Goal: Contribute content: Add original content to the website for others to see

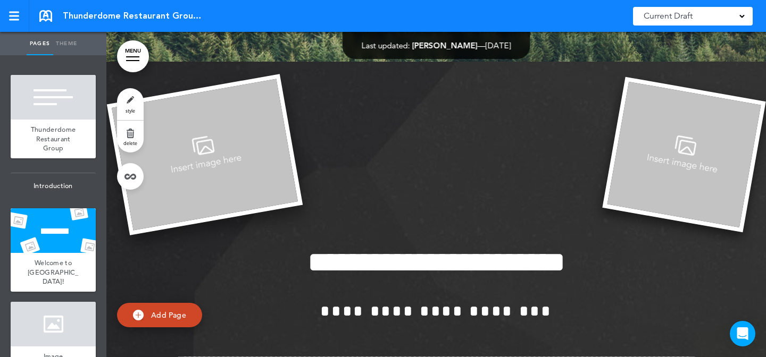
scroll to position [340, 0]
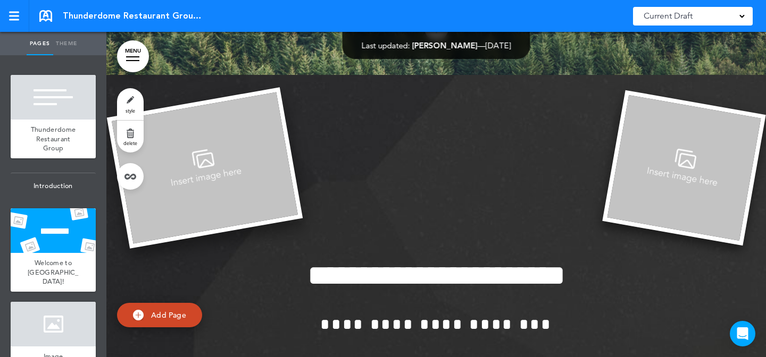
click at [251, 172] on img at bounding box center [205, 168] width 196 height 162
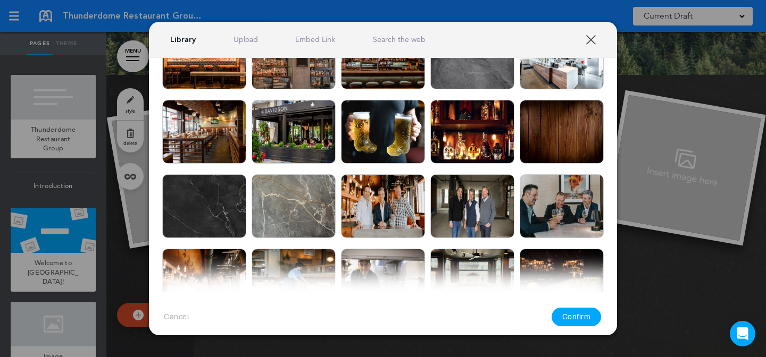
scroll to position [303, 0]
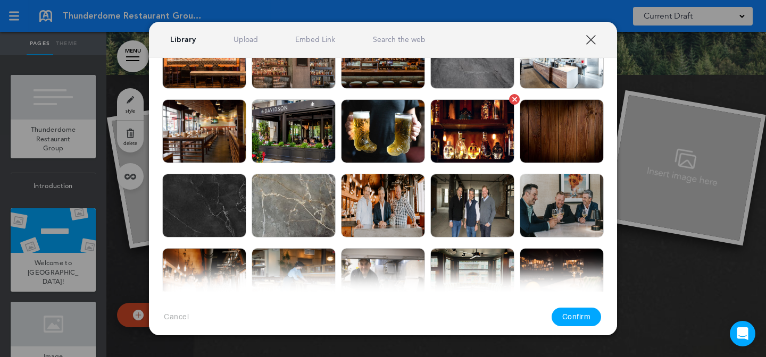
click at [475, 138] on img at bounding box center [472, 131] width 84 height 64
click at [572, 315] on button "Confirm" at bounding box center [576, 317] width 50 height 19
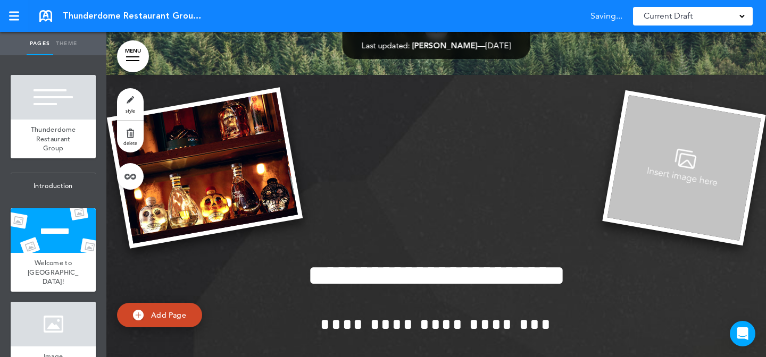
click at [652, 167] on div "**********" at bounding box center [383, 178] width 766 height 357
click at [638, 140] on div "**********" at bounding box center [383, 178] width 766 height 357
click at [635, 139] on div "**********" at bounding box center [383, 178] width 766 height 357
click at [643, 135] on img at bounding box center [683, 168] width 163 height 156
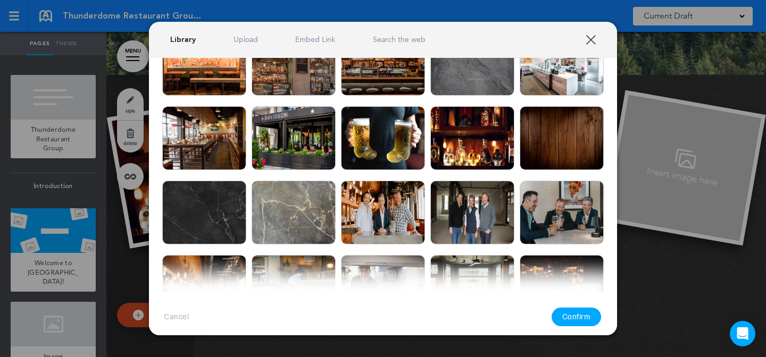
click at [241, 38] on link "Upload" at bounding box center [245, 40] width 24 height 10
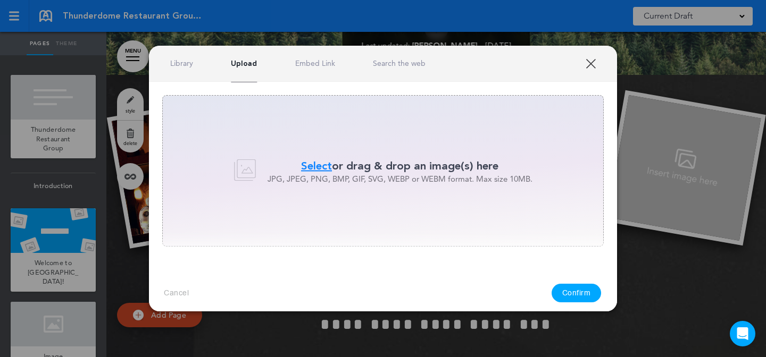
scroll to position [0, 0]
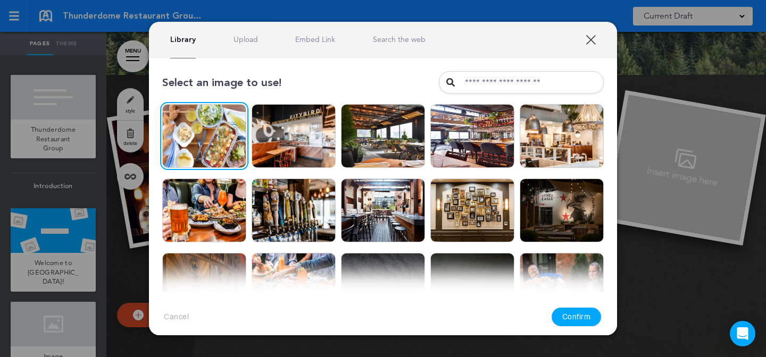
drag, startPoint x: 214, startPoint y: 146, endPoint x: 599, endPoint y: 334, distance: 428.8
click at [214, 146] on img at bounding box center [204, 136] width 84 height 64
click at [570, 316] on button "Confirm" at bounding box center [576, 317] width 50 height 19
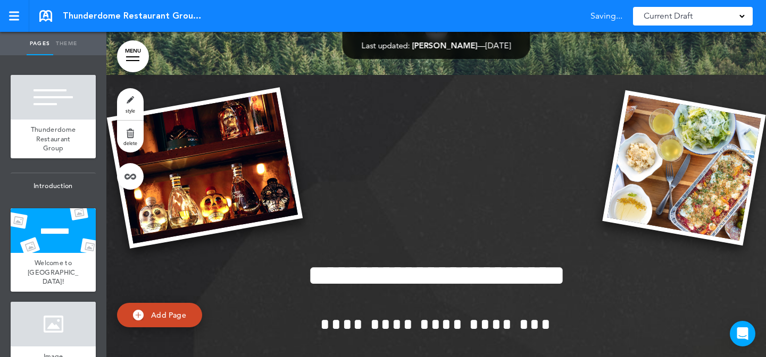
click at [260, 204] on img at bounding box center [205, 168] width 196 height 162
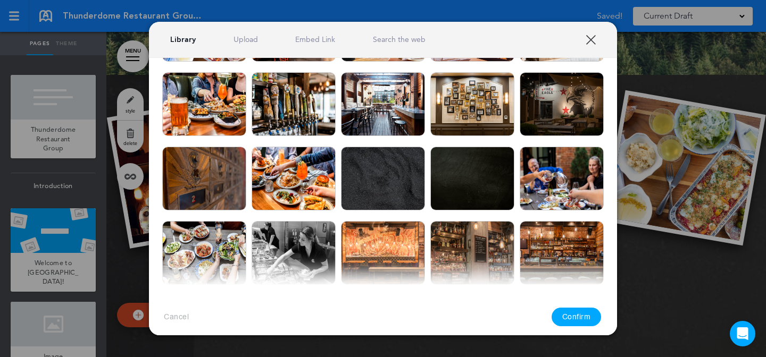
scroll to position [0, 0]
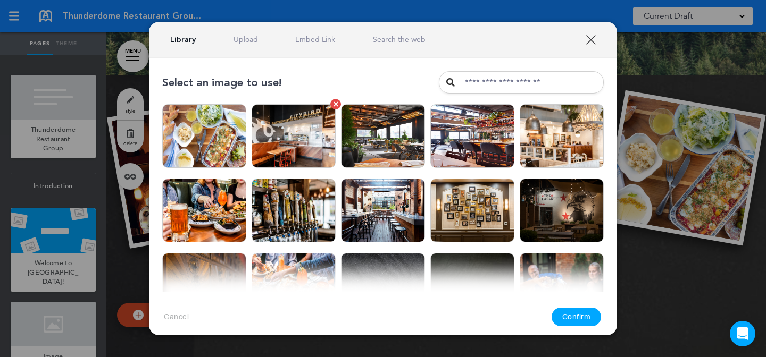
click at [305, 146] on img at bounding box center [294, 136] width 84 height 64
click at [573, 315] on button "Confirm" at bounding box center [576, 317] width 50 height 19
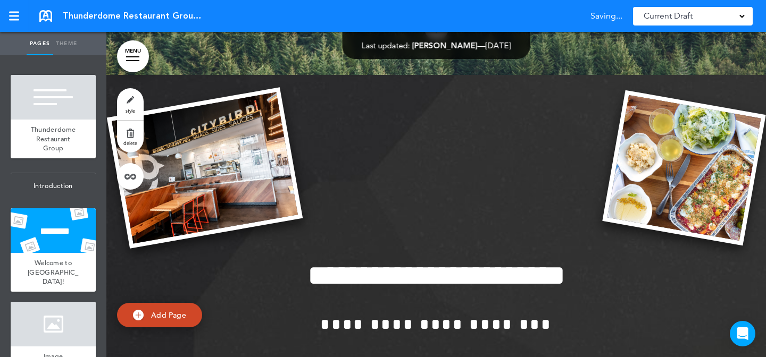
click at [762, 250] on div "**********" at bounding box center [383, 178] width 766 height 357
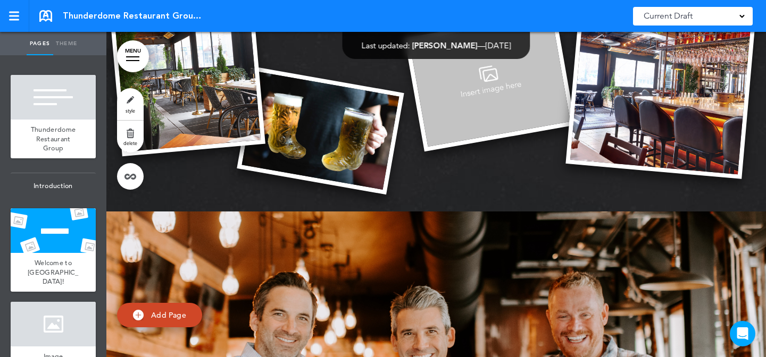
scroll to position [1038, 0]
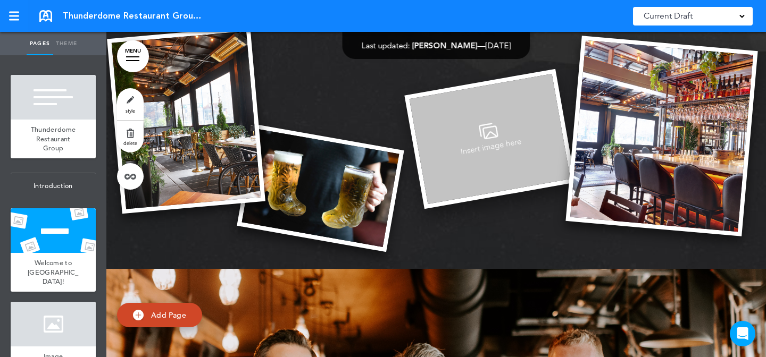
click at [467, 178] on img at bounding box center [489, 139] width 171 height 140
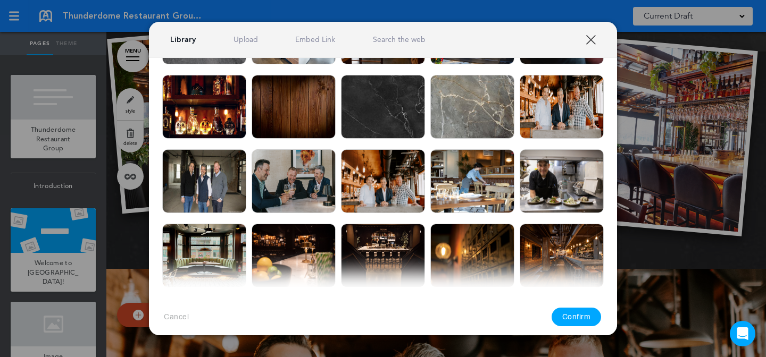
scroll to position [402, 0]
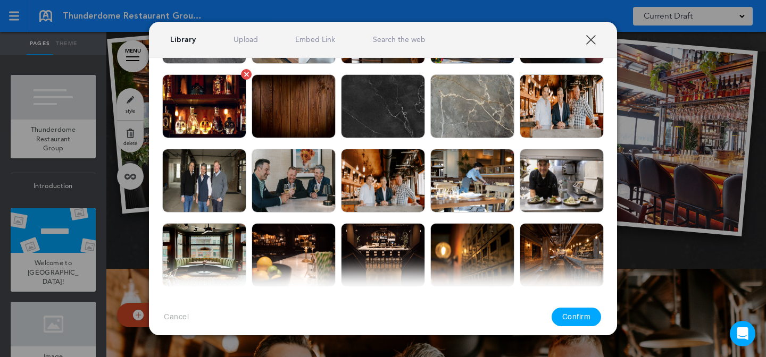
click at [210, 130] on img at bounding box center [204, 106] width 84 height 64
click at [568, 313] on button "Confirm" at bounding box center [576, 317] width 50 height 19
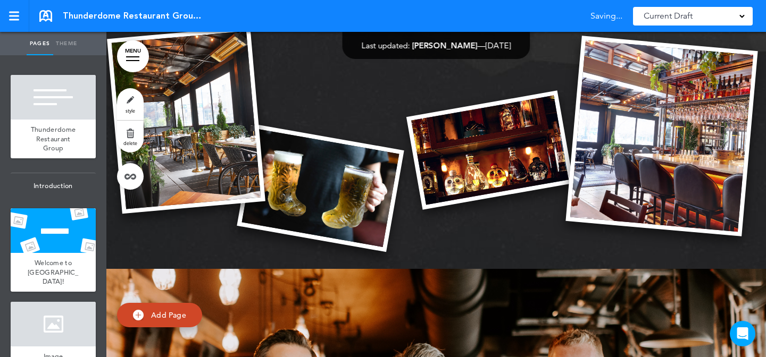
click at [761, 37] on div "**********" at bounding box center [383, 178] width 766 height 357
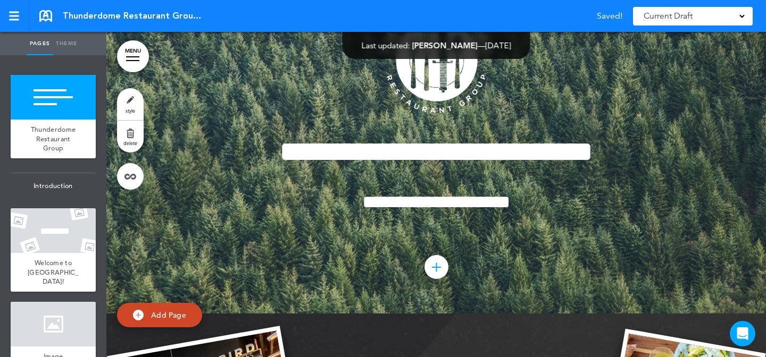
scroll to position [0, 0]
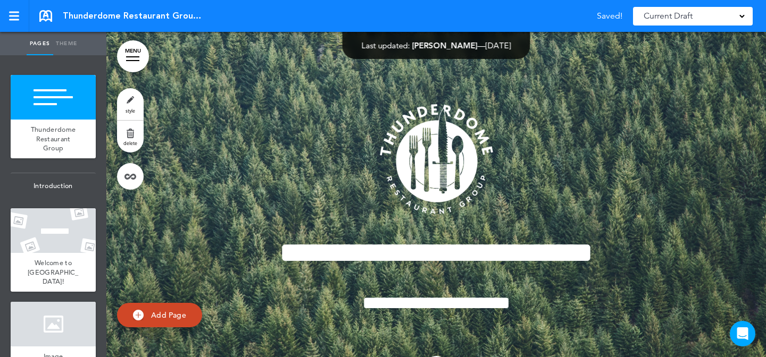
click at [138, 53] on link "MENU" at bounding box center [133, 56] width 32 height 32
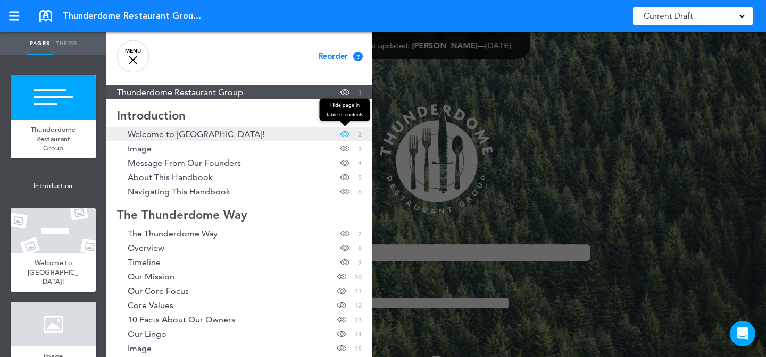
click at [340, 133] on span at bounding box center [344, 134] width 9 height 14
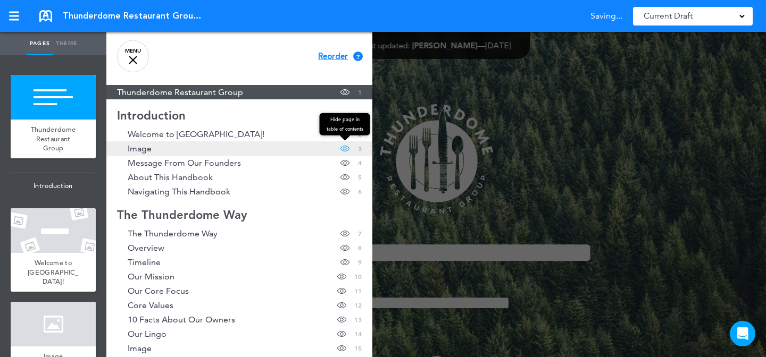
click at [340, 148] on span at bounding box center [344, 148] width 9 height 14
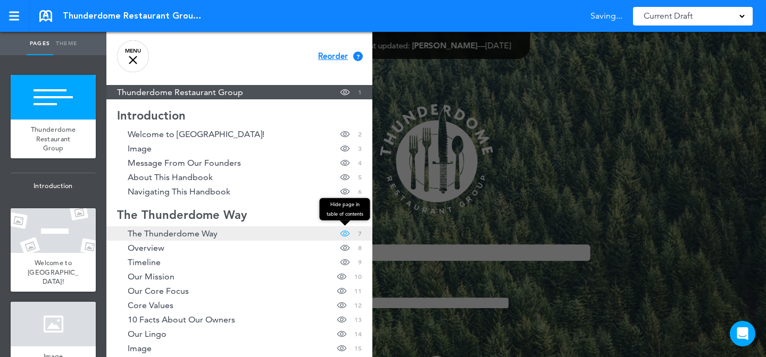
click at [340, 227] on span at bounding box center [344, 234] width 9 height 14
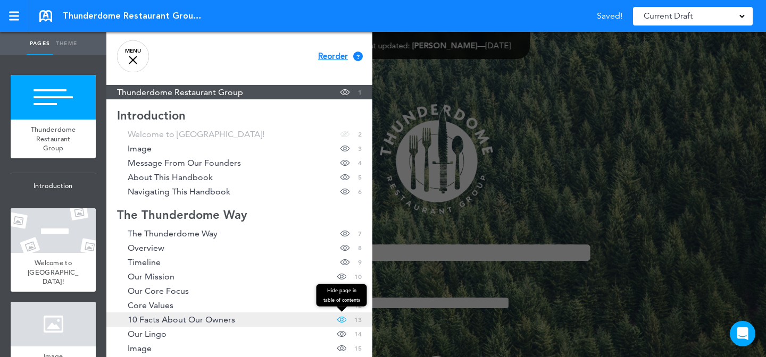
scroll to position [127, 0]
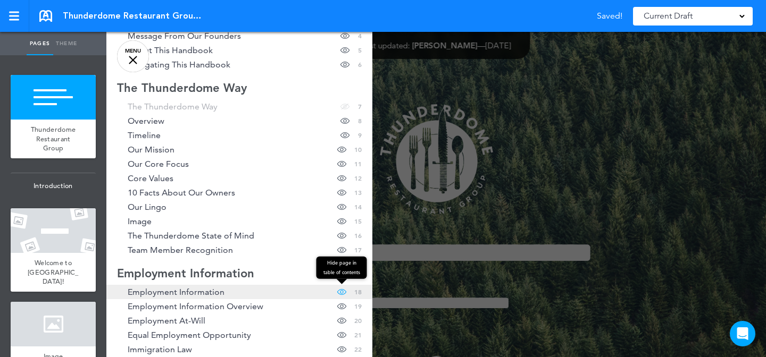
click at [337, 285] on span at bounding box center [341, 292] width 9 height 14
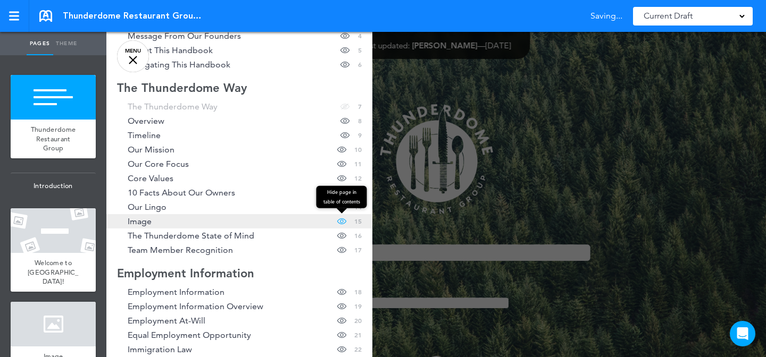
click at [337, 214] on span at bounding box center [341, 221] width 9 height 14
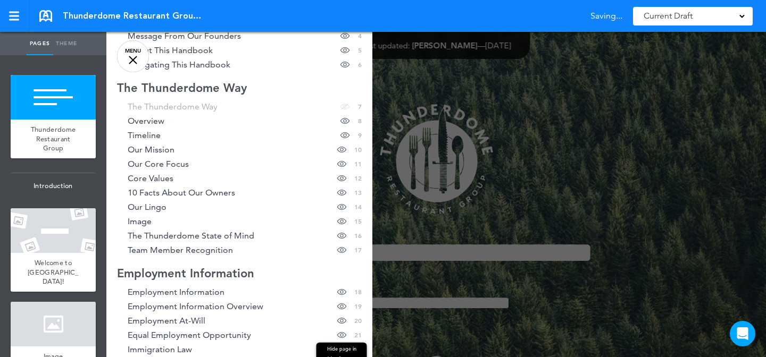
click at [337, 285] on span at bounding box center [341, 292] width 9 height 14
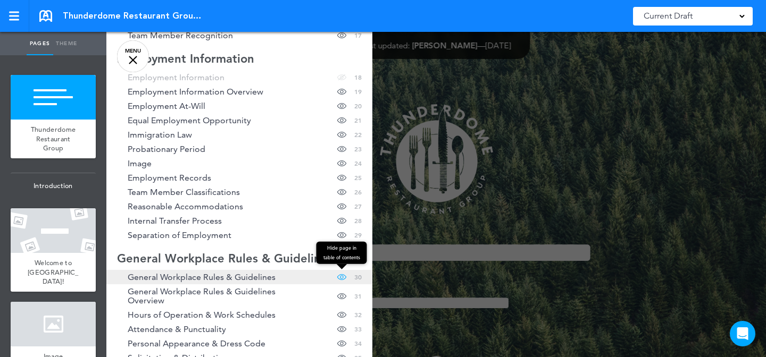
click at [337, 275] on span at bounding box center [341, 277] width 9 height 14
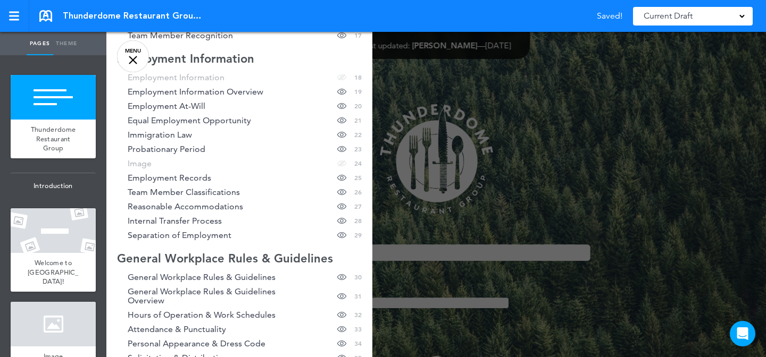
drag, startPoint x: 334, startPoint y: 279, endPoint x: 341, endPoint y: 233, distance: 45.7
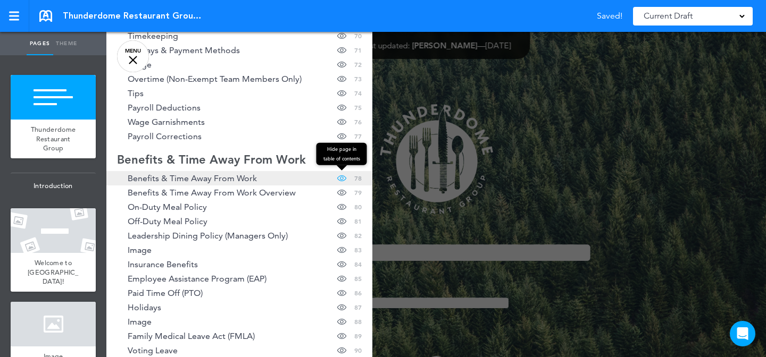
click at [337, 178] on span at bounding box center [341, 178] width 9 height 14
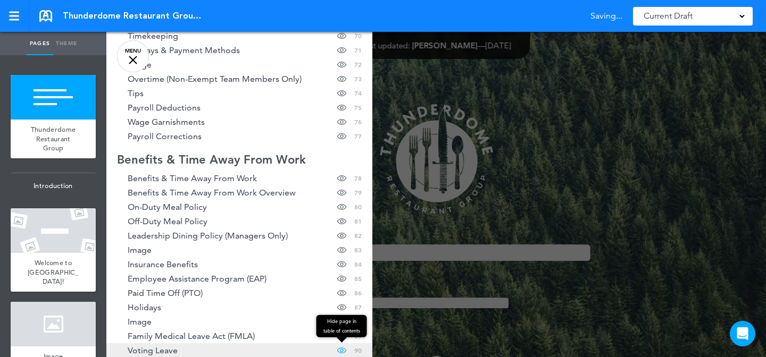
click at [337, 250] on span at bounding box center [341, 250] width 9 height 14
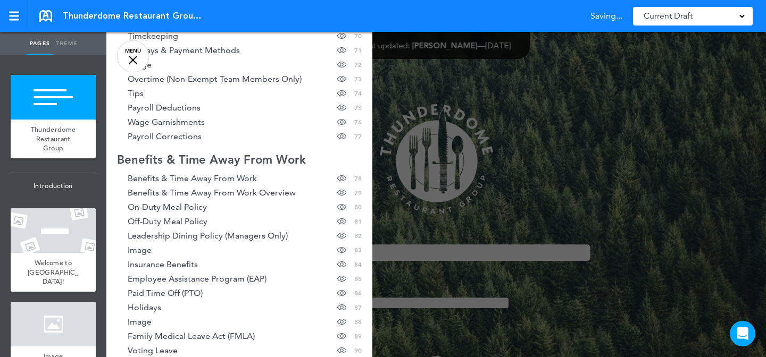
click at [337, 315] on span at bounding box center [341, 322] width 9 height 14
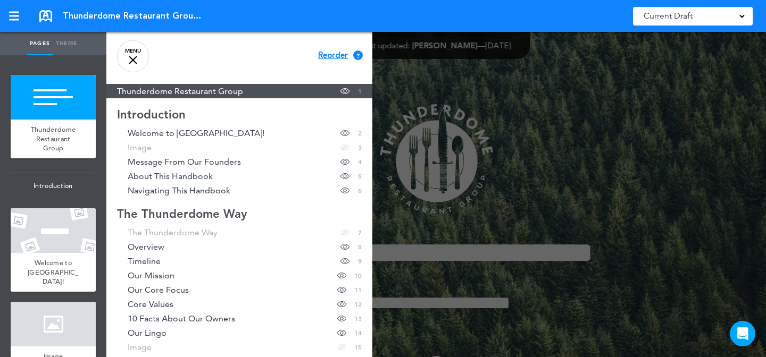
scroll to position [0, 0]
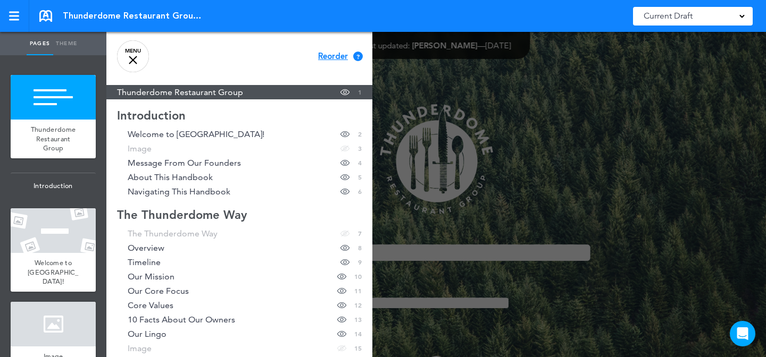
click at [595, 177] on div at bounding box center [489, 178] width 766 height 357
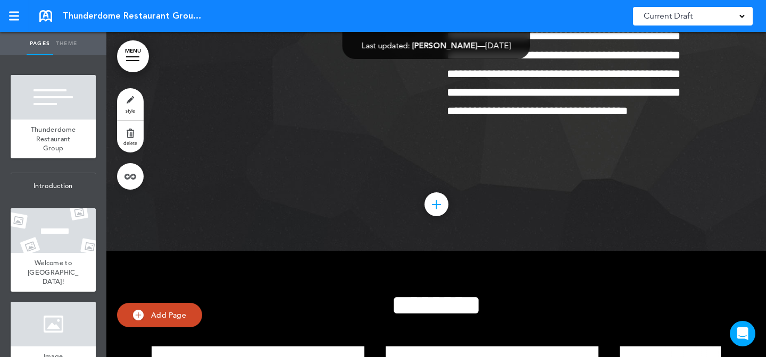
scroll to position [3260, 0]
